Goal: Book appointment/travel/reservation

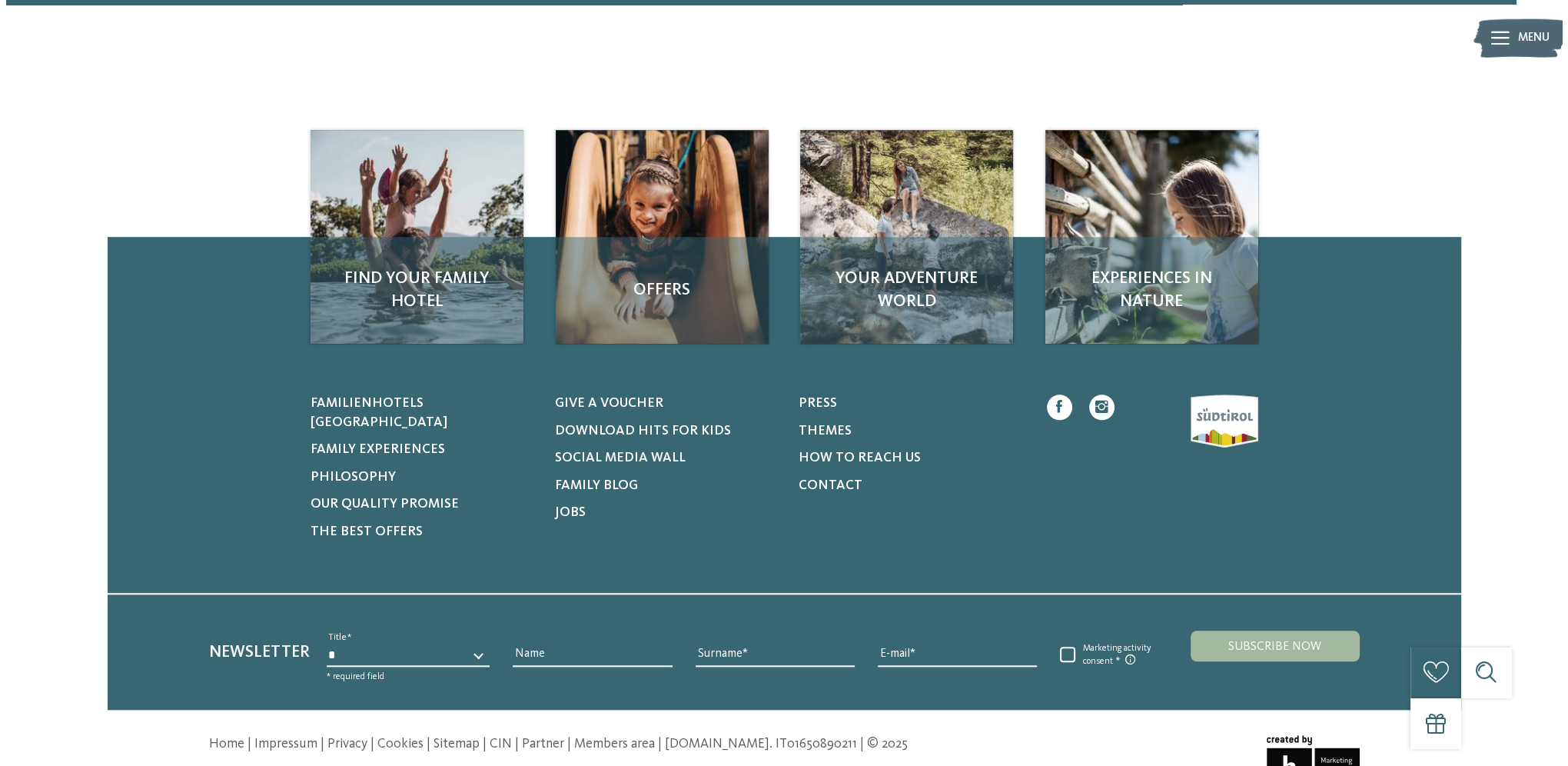
scroll to position [1913, 0]
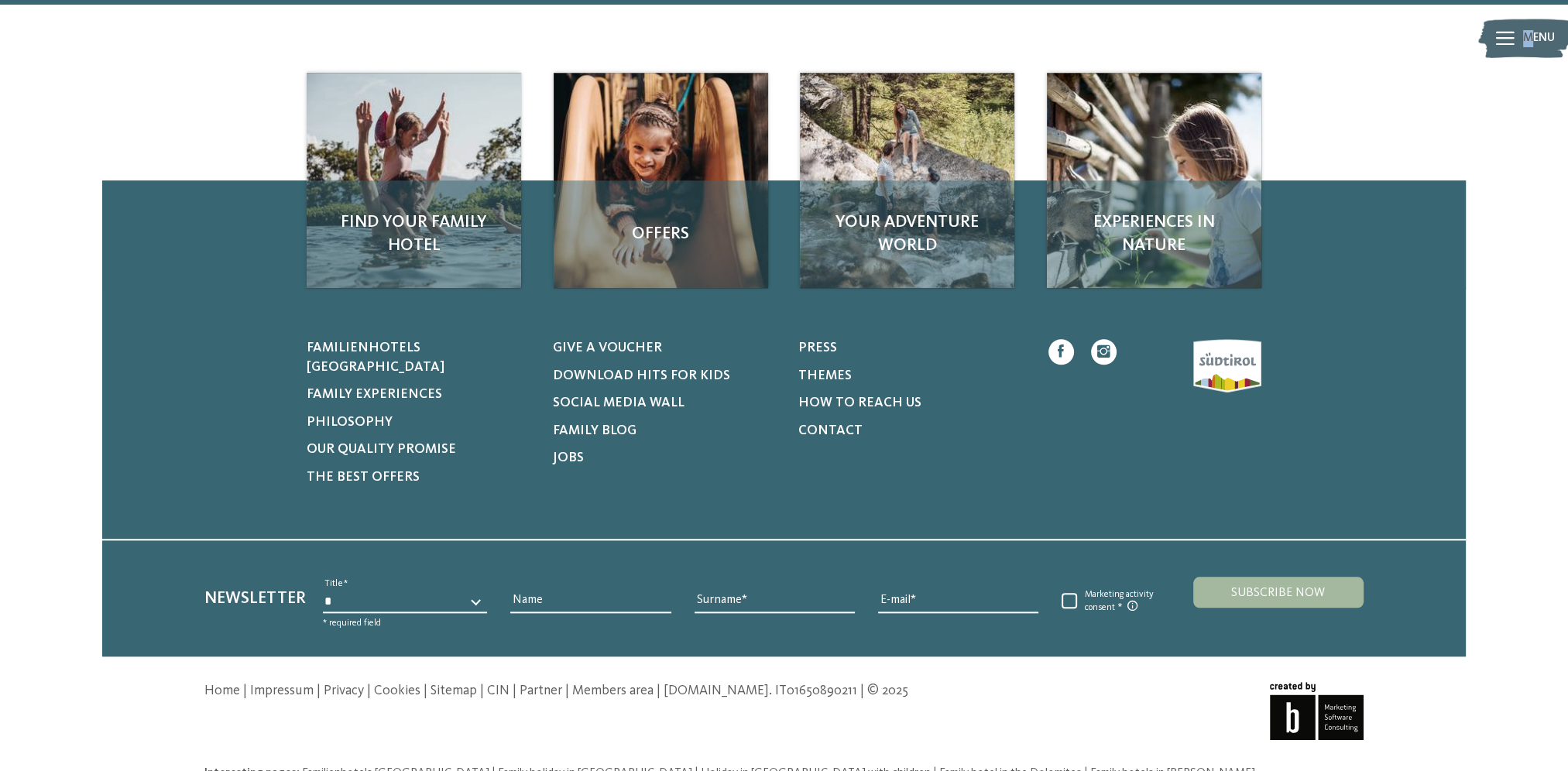
click at [1527, 26] on div "Menu" at bounding box center [1539, 38] width 31 height 43
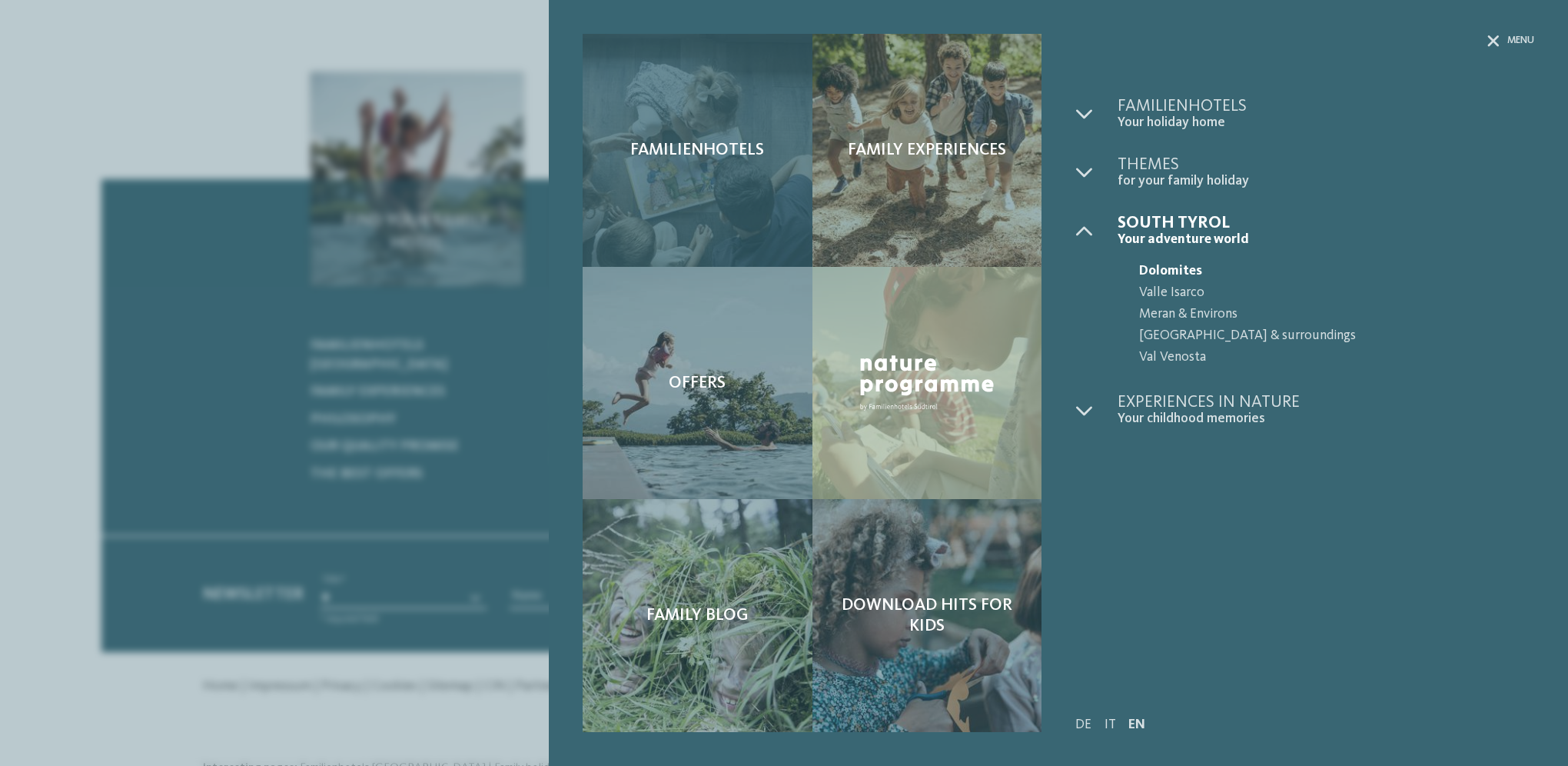
click at [723, 196] on div "Familienhotels" at bounding box center [697, 150] width 229 height 233
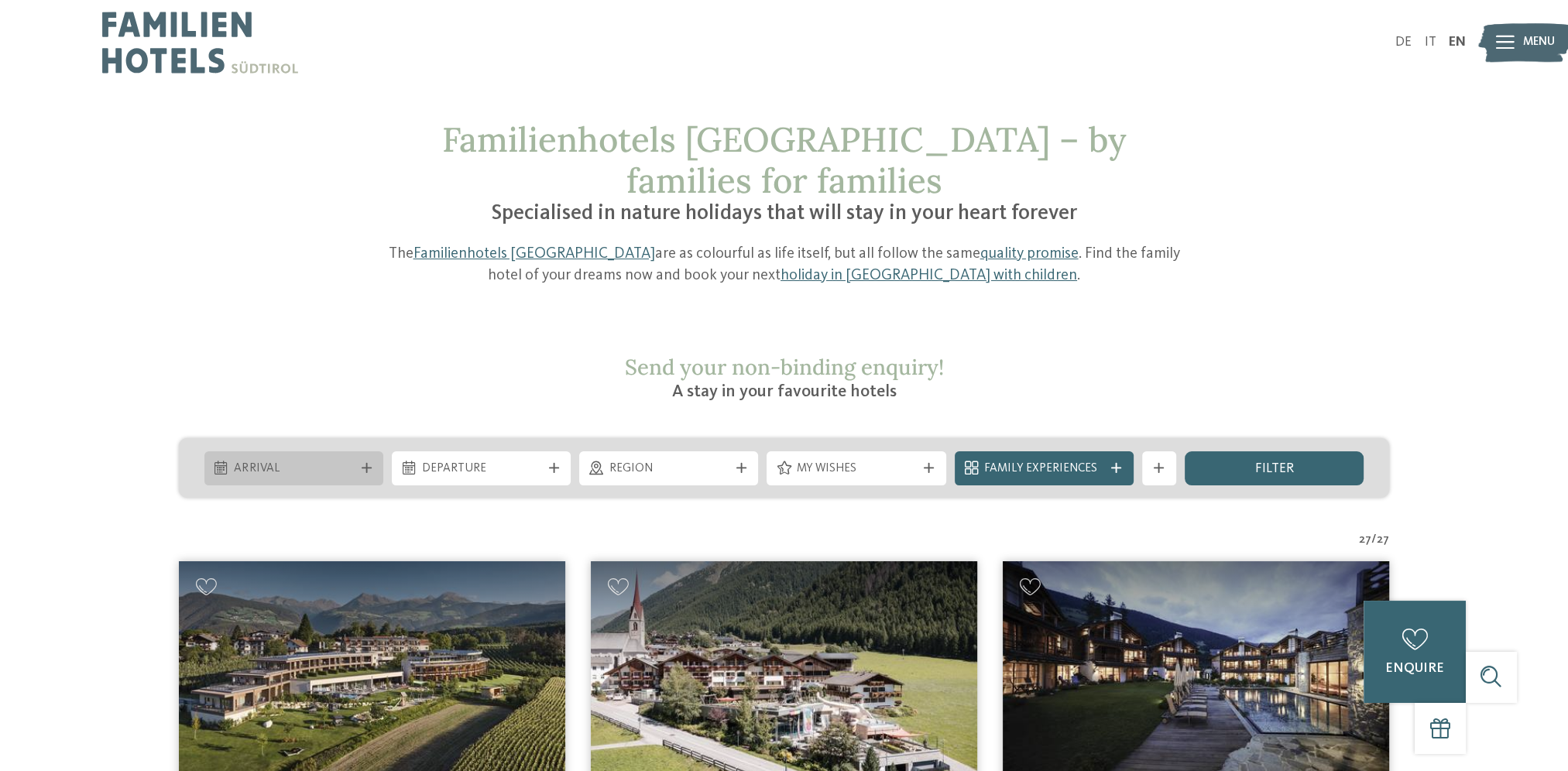
click at [334, 451] on div "Arrival" at bounding box center [294, 467] width 179 height 34
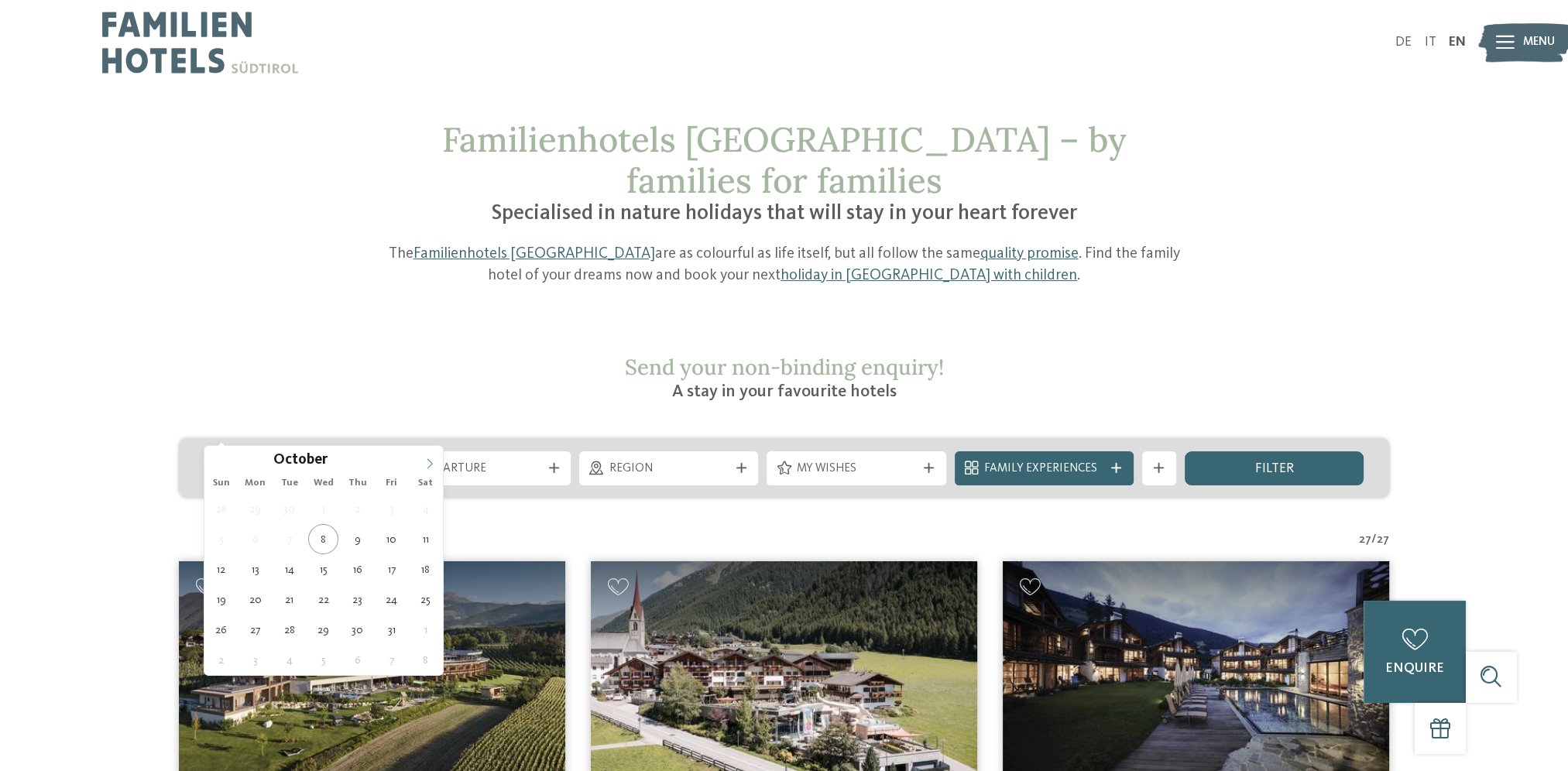
click at [430, 465] on icon at bounding box center [431, 463] width 6 height 10
type div "[DATE]"
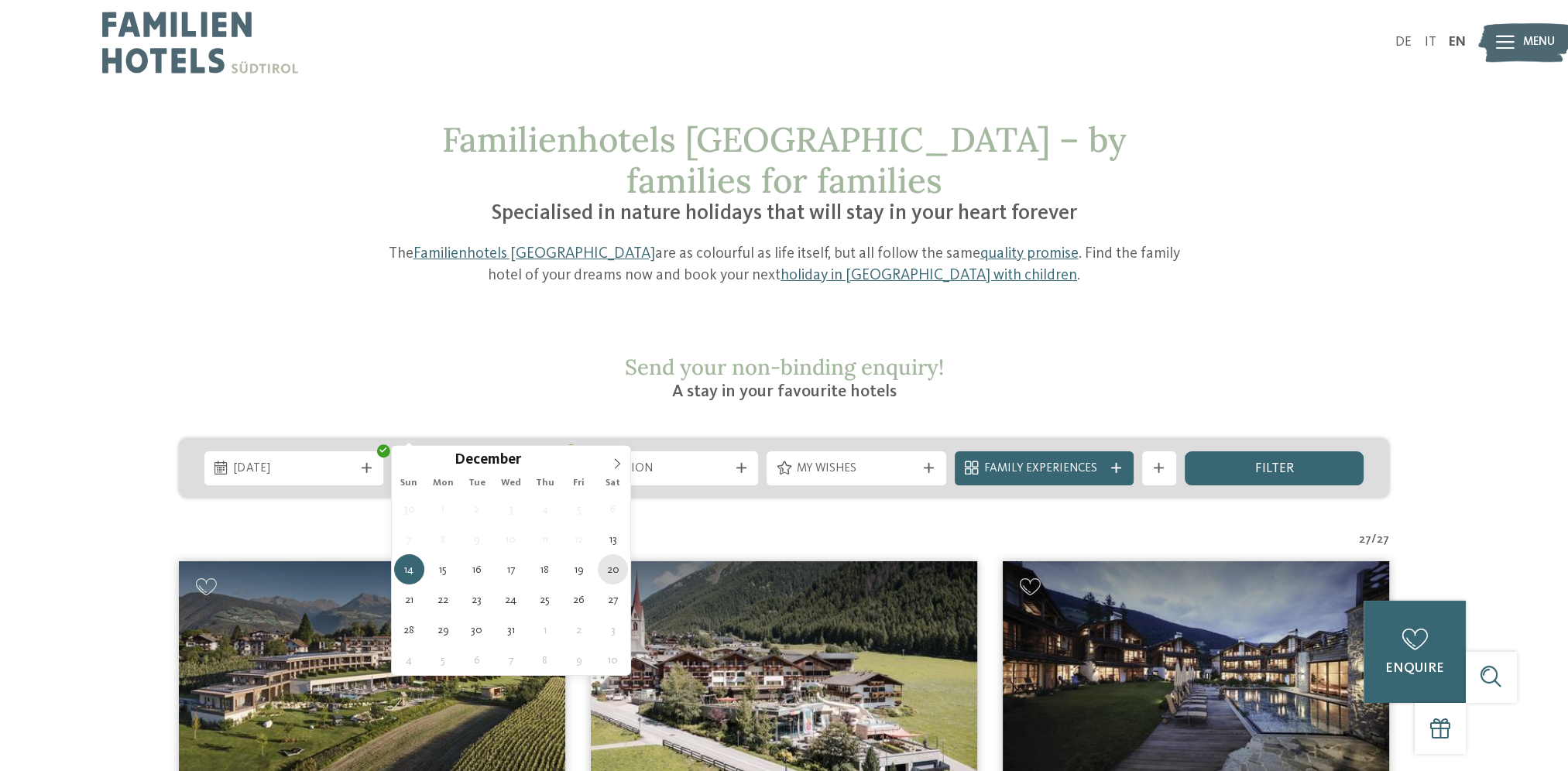
type div "[DATE]"
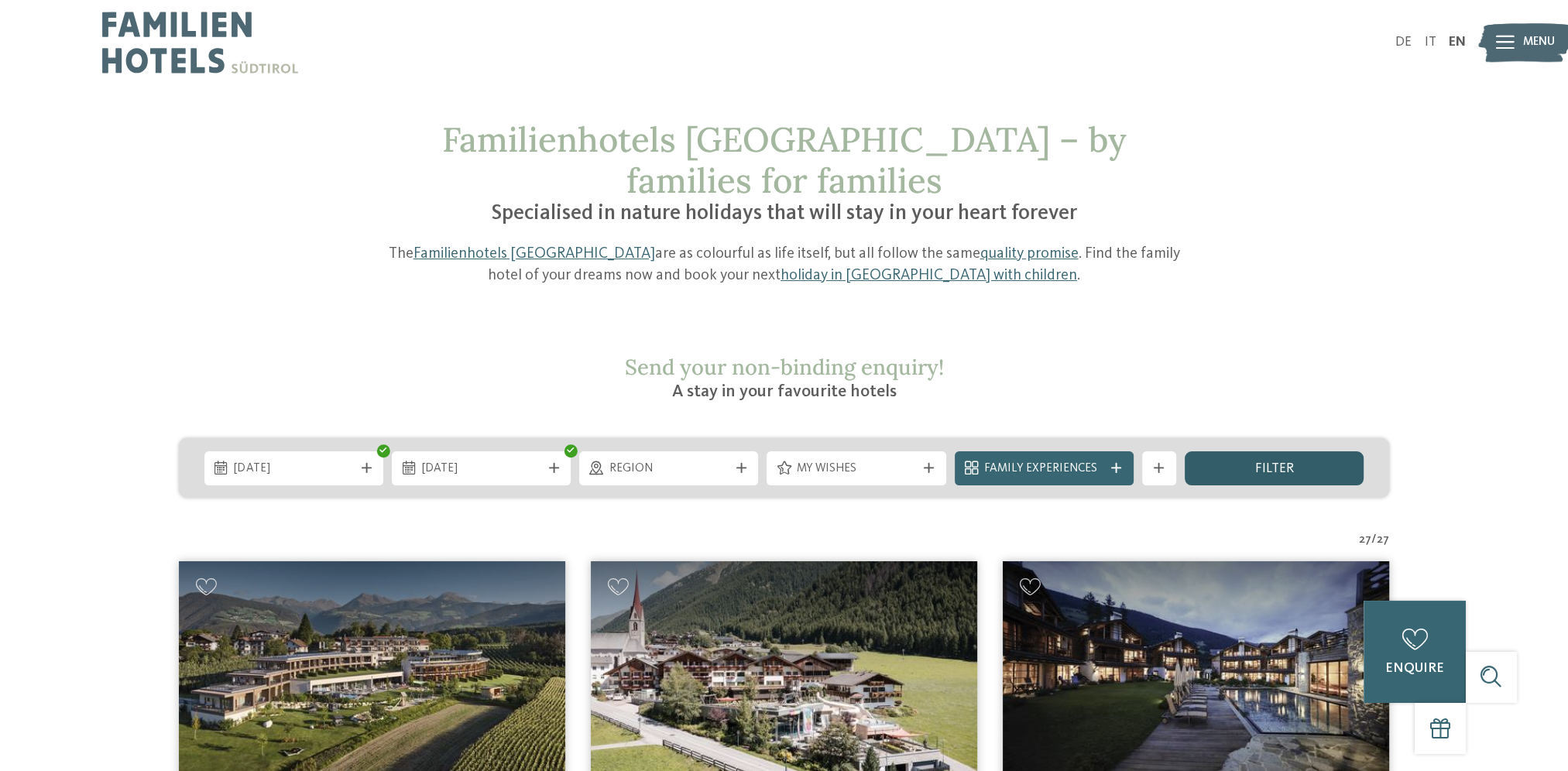
click at [1274, 462] on span "filter" at bounding box center [1274, 468] width 39 height 14
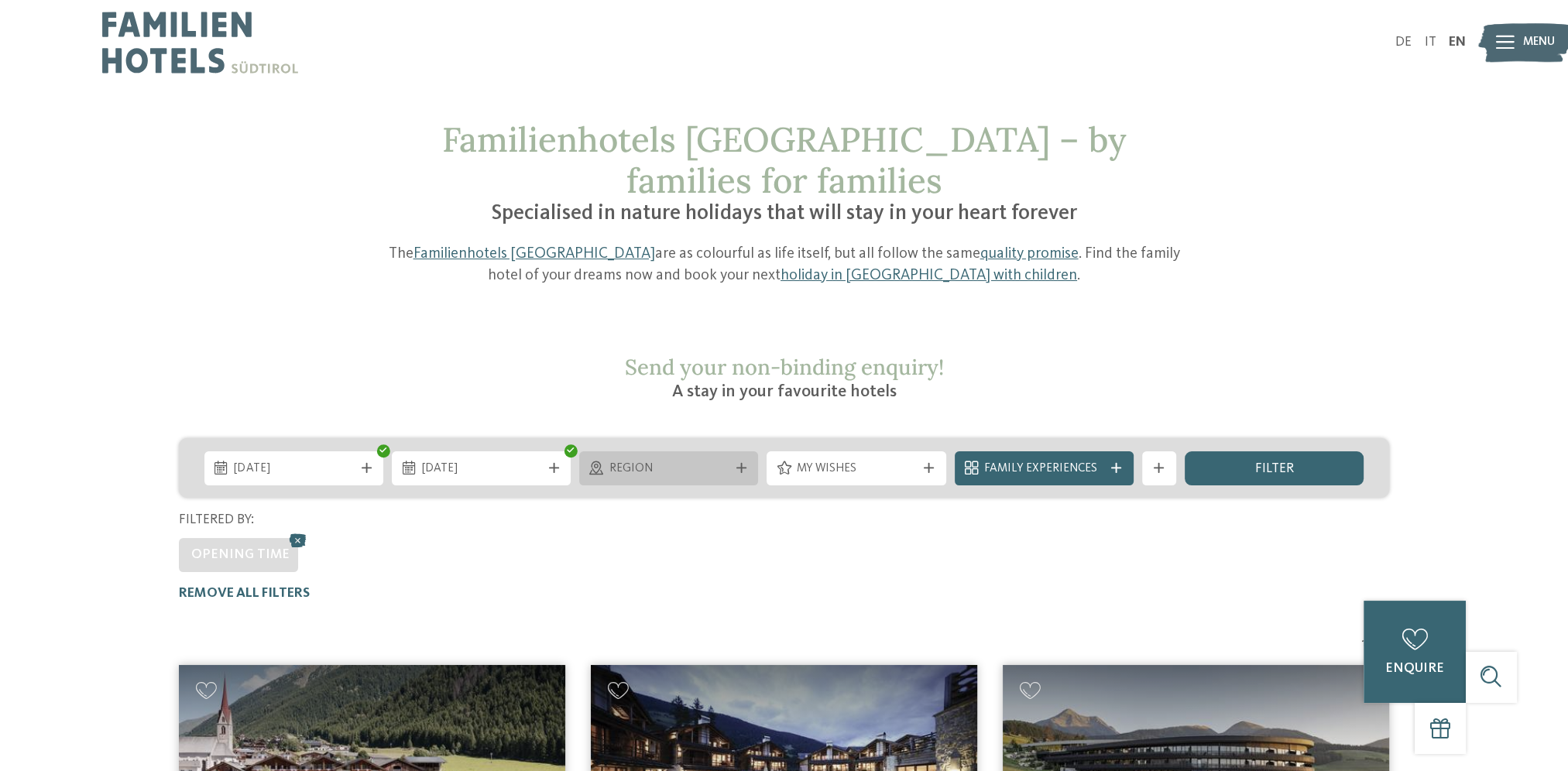
click at [712, 461] on span "Region" at bounding box center [669, 469] width 119 height 17
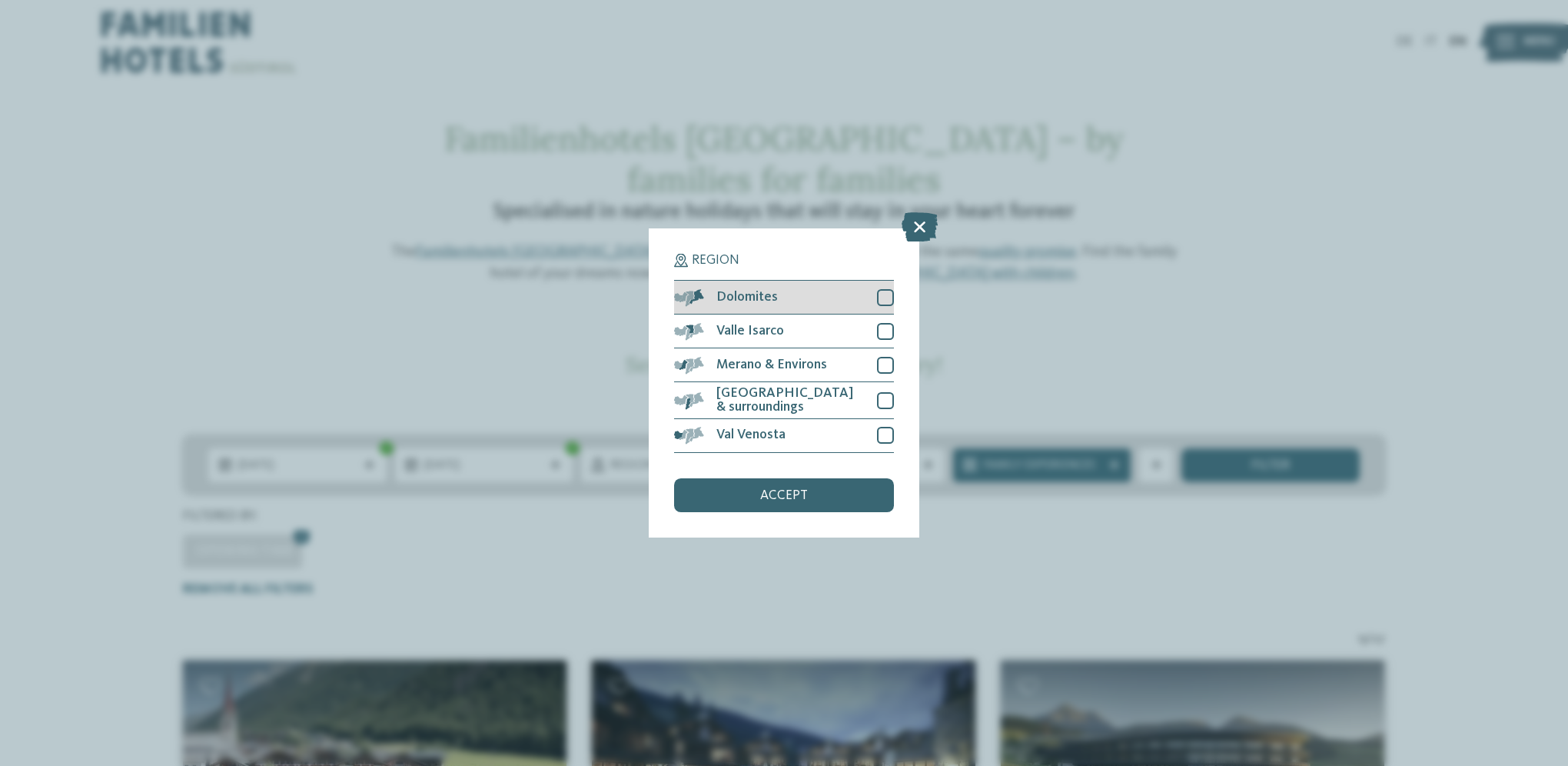
click at [832, 302] on div "Dolomites" at bounding box center [783, 297] width 220 height 34
click at [801, 495] on span "accept" at bounding box center [784, 496] width 48 height 14
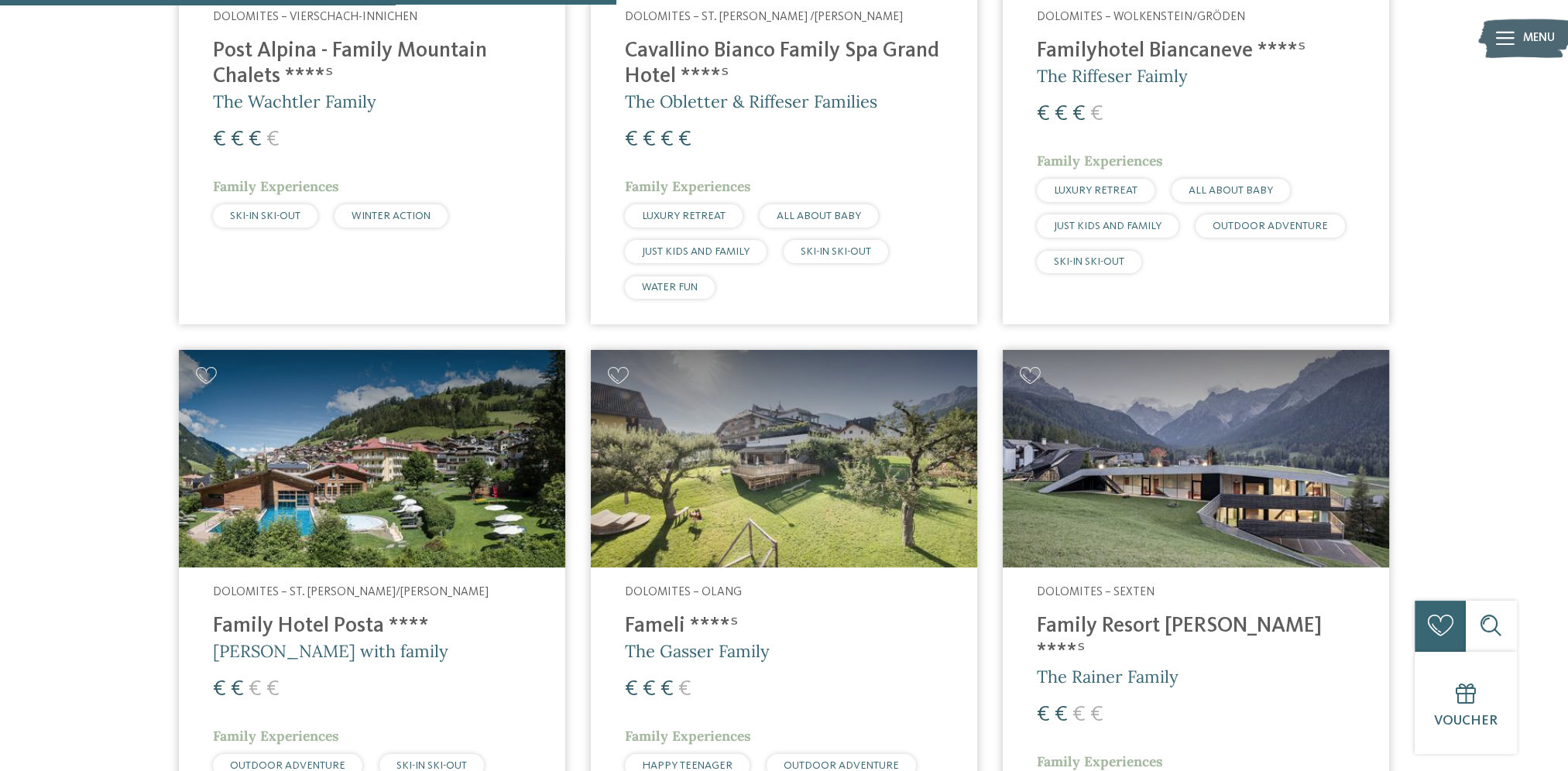
scroll to position [990, 0]
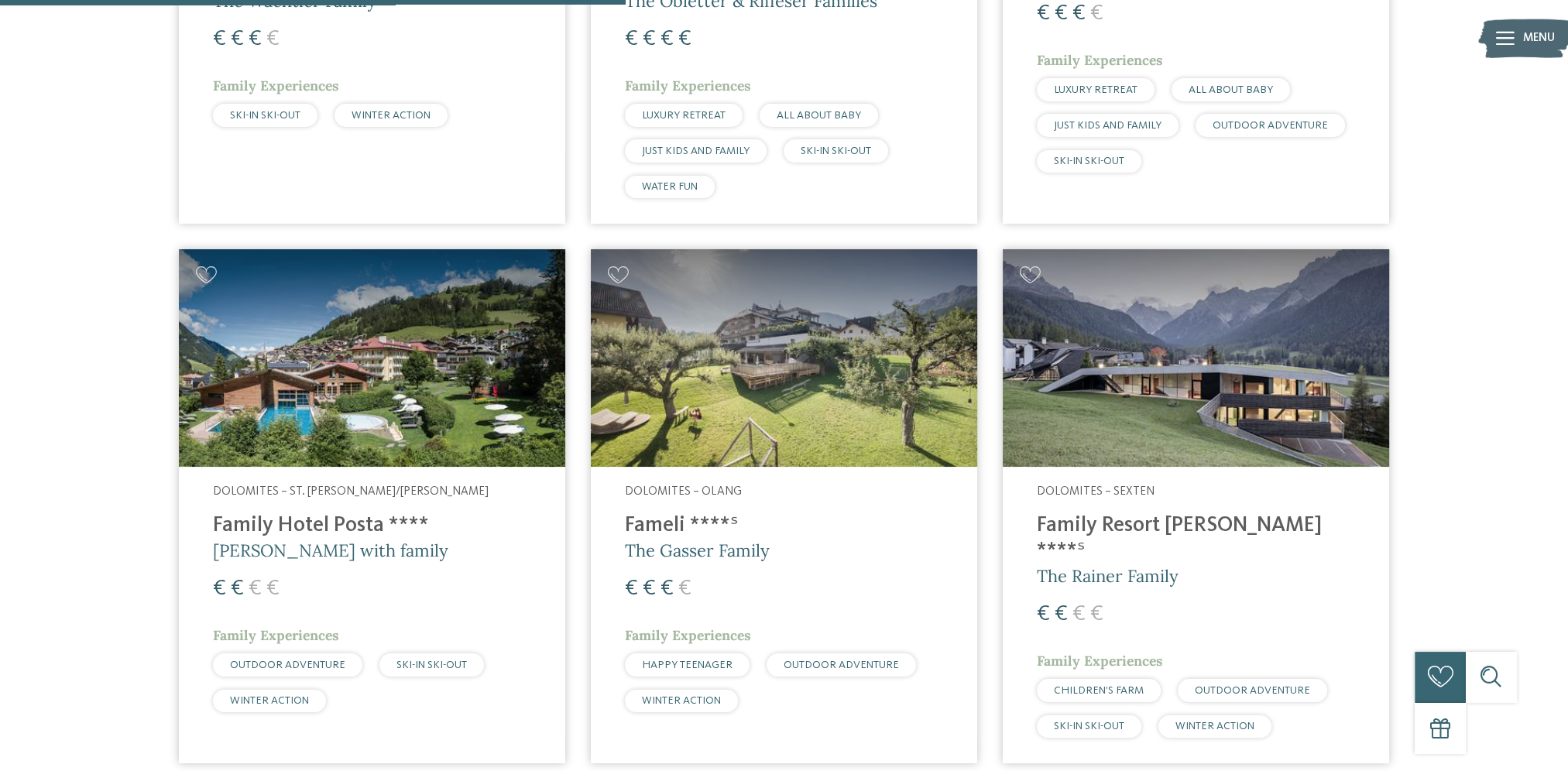
click at [368, 540] on span "[PERSON_NAME] with family" at bounding box center [331, 550] width 235 height 21
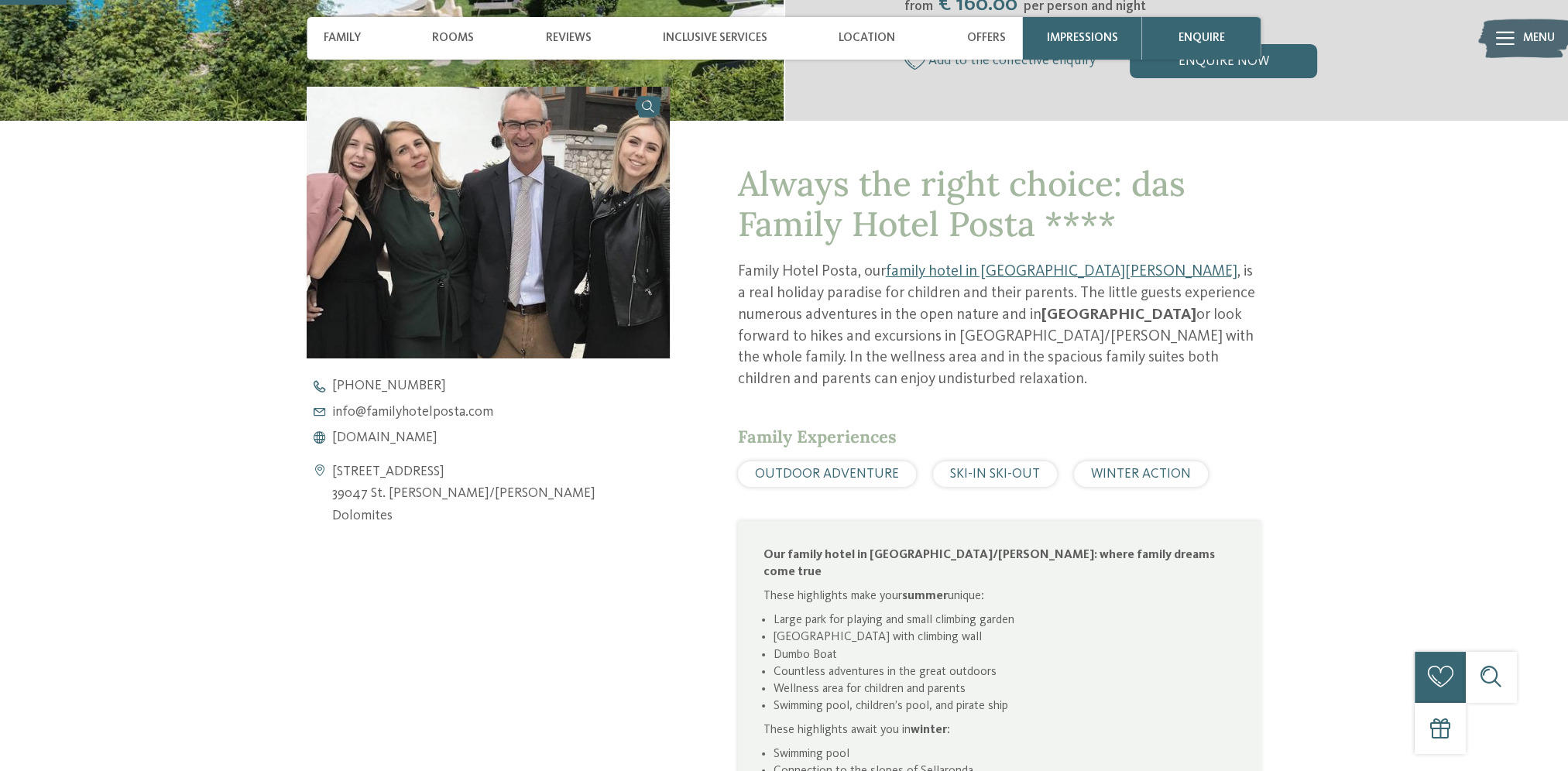
scroll to position [697, 0]
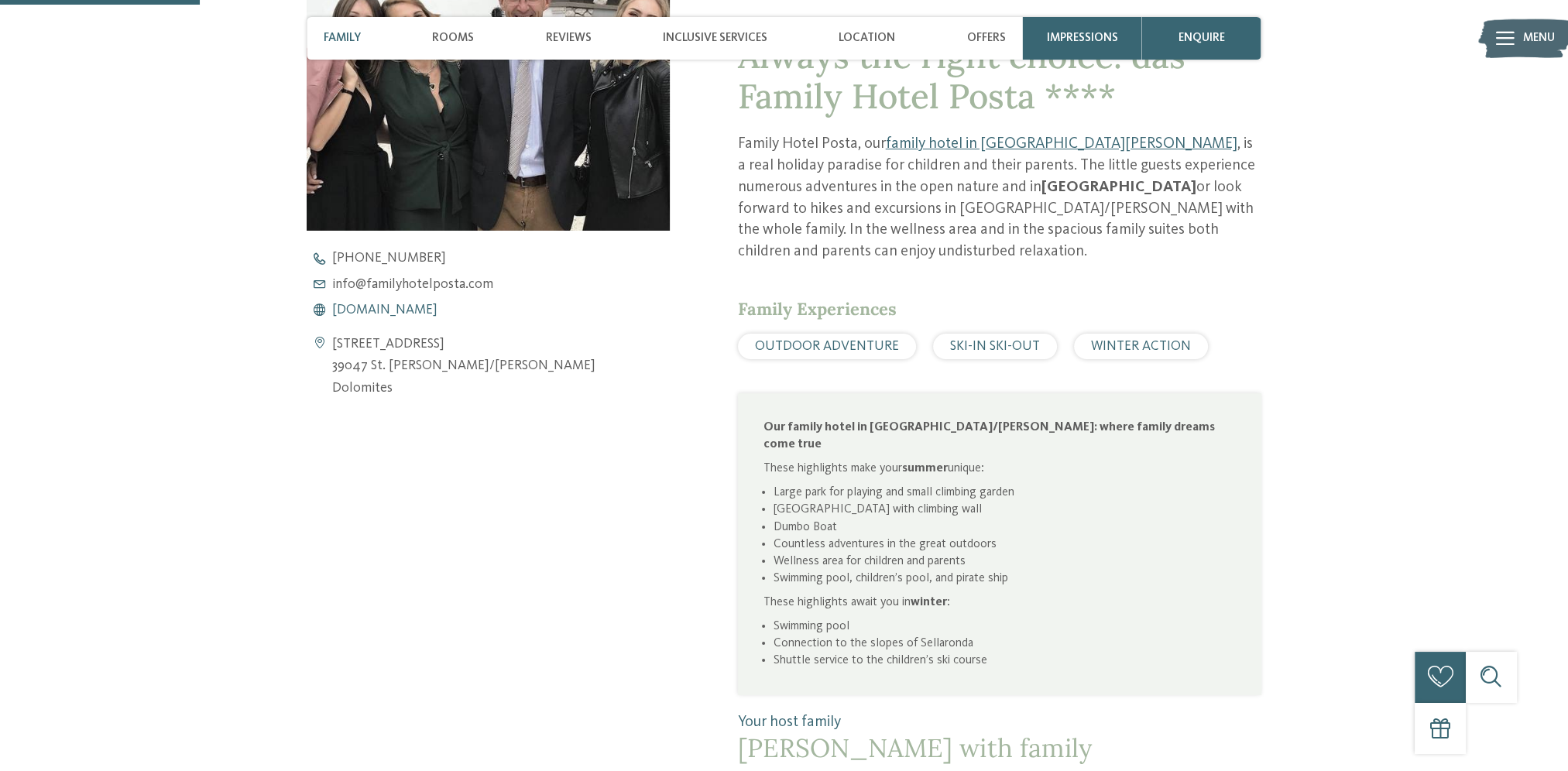
click at [437, 305] on span "www.familyhotelposta.com" at bounding box center [385, 310] width 106 height 14
